Goal: Navigation & Orientation: Understand site structure

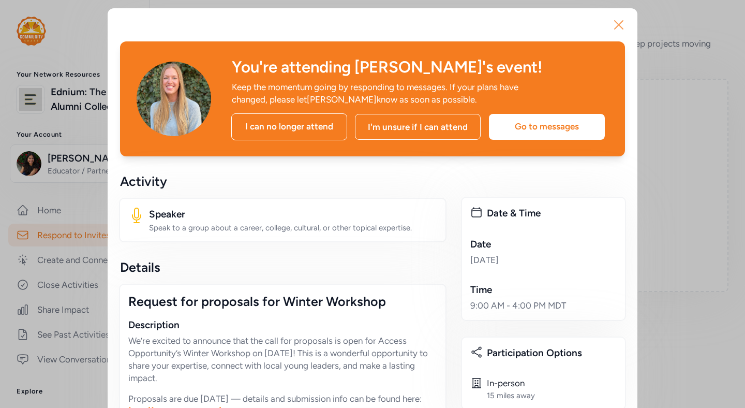
click at [623, 22] on icon "button" at bounding box center [619, 25] width 17 height 17
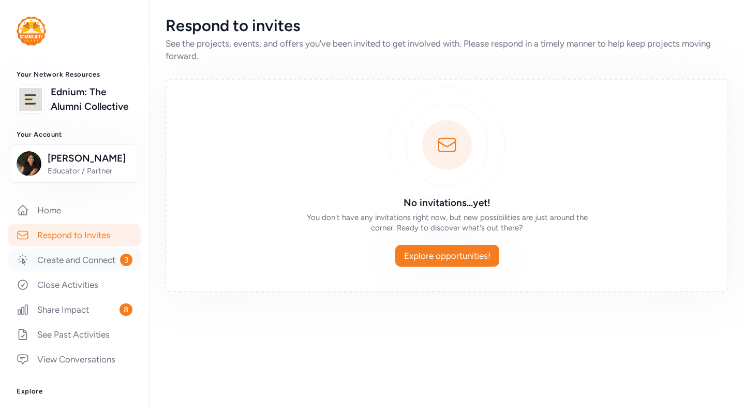
click at [107, 258] on link "Create and Connect 3" at bounding box center [74, 259] width 132 height 23
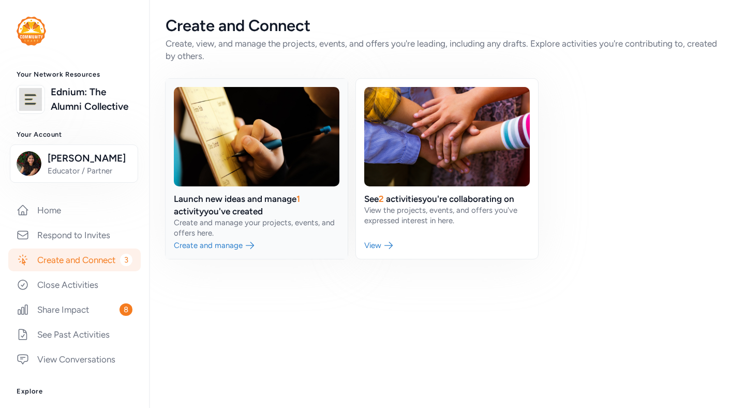
click at [297, 228] on link at bounding box center [257, 169] width 182 height 180
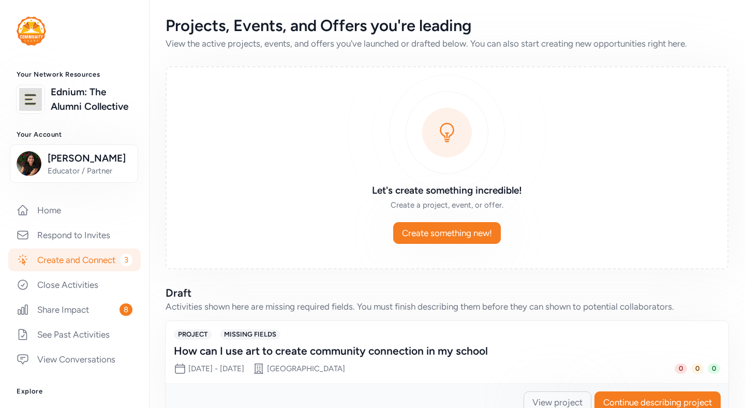
click at [120, 259] on span "3" at bounding box center [126, 260] width 12 height 12
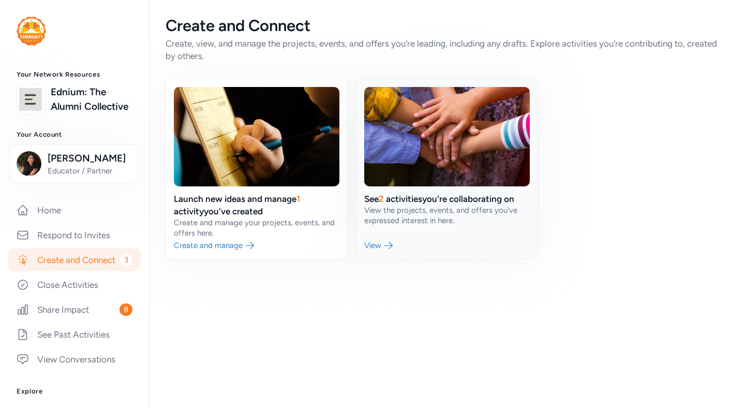
click at [417, 212] on link at bounding box center [447, 169] width 182 height 180
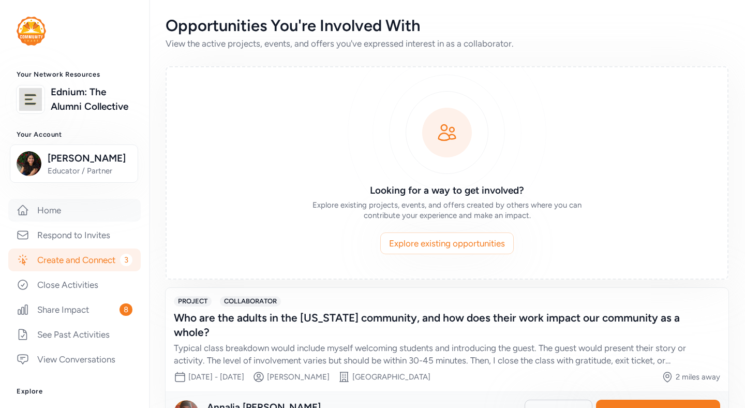
click at [77, 214] on link "Home" at bounding box center [74, 210] width 132 height 23
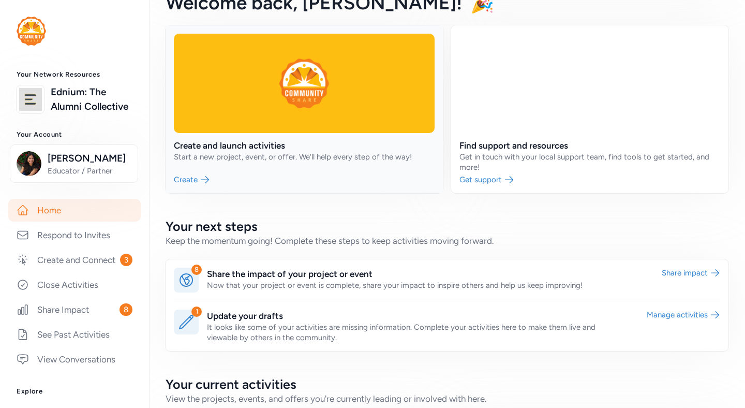
scroll to position [163, 0]
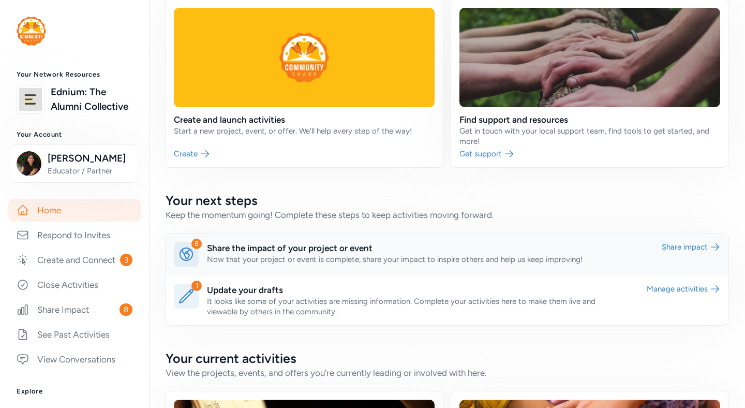
click at [410, 255] on link at bounding box center [447, 253] width 563 height 41
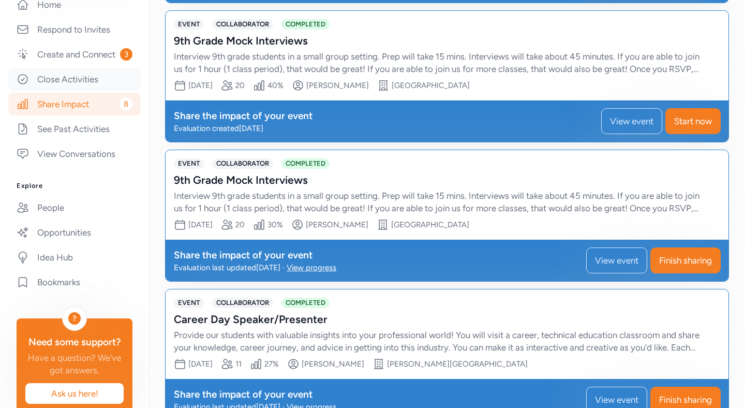
scroll to position [227, 0]
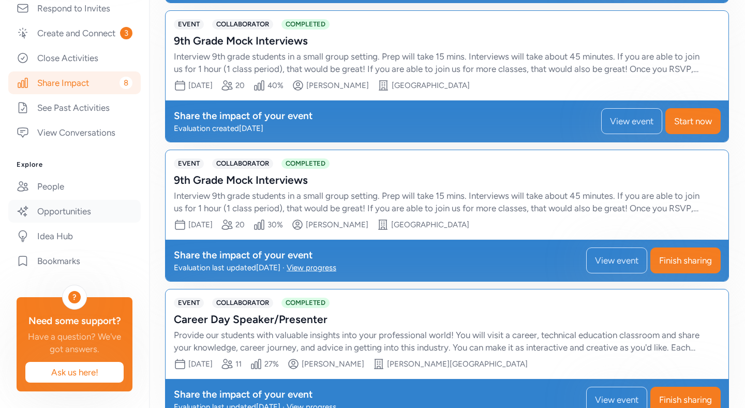
click at [78, 220] on link "Opportunities" at bounding box center [74, 211] width 132 height 23
